Goal: Transaction & Acquisition: Book appointment/travel/reservation

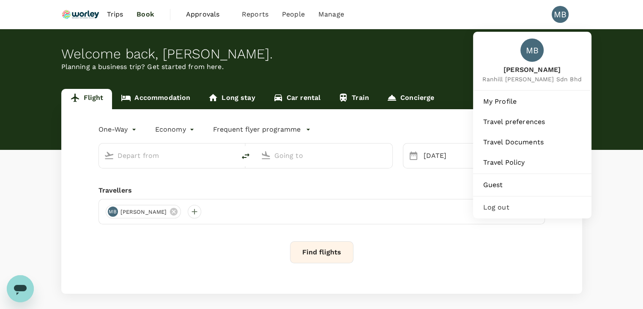
type input "premium-economy"
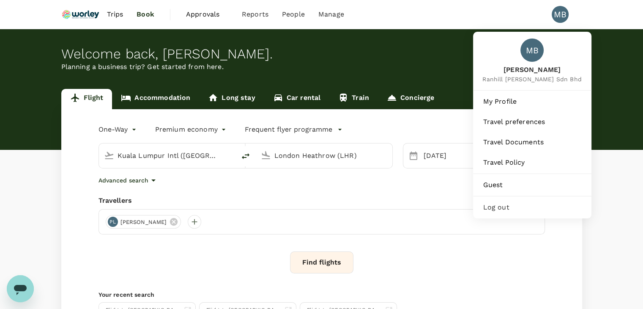
type input "Kuala Lumpur Intl ([GEOGRAPHIC_DATA])"
type input "London Heathrow (LHR)"
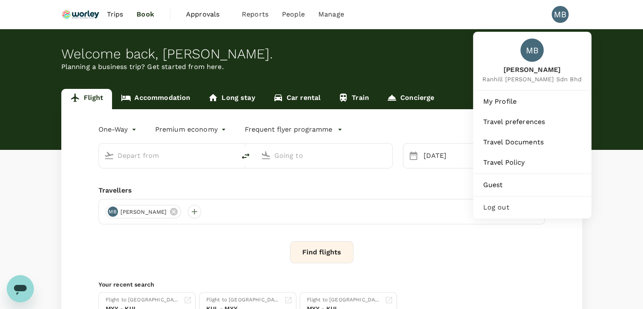
type input "Kuala Lumpur Intl ([GEOGRAPHIC_DATA])"
type input "London Heathrow (LHR)"
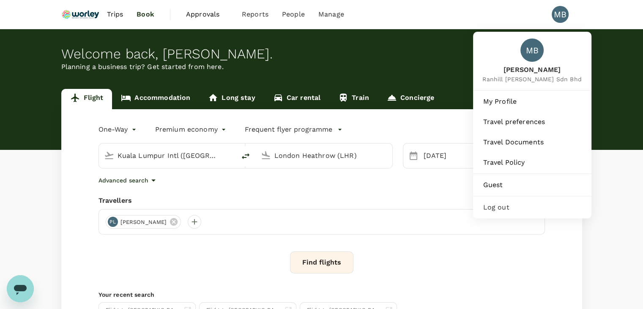
click at [489, 212] on span "Log out" at bounding box center [533, 207] width 98 height 10
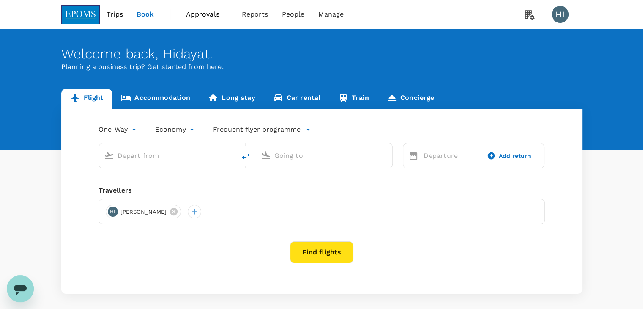
type input "business"
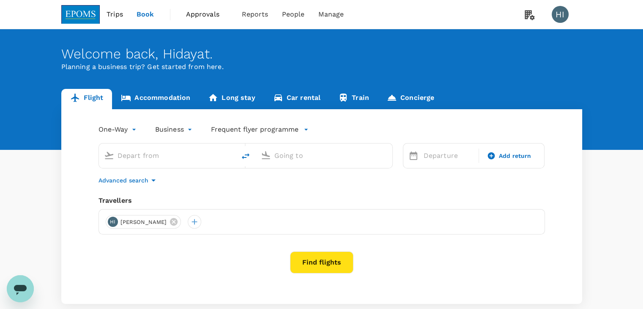
type input "Kuala Lumpur Intl ([GEOGRAPHIC_DATA])"
type input "London Heathrow (LHR)"
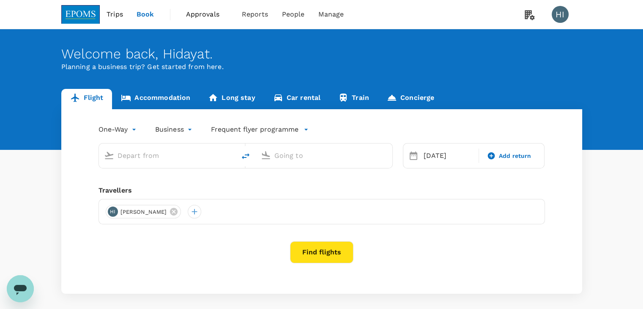
type input "Kuala Lumpur Intl ([GEOGRAPHIC_DATA])"
type input "London Heathrow (LHR)"
